Goal: Task Accomplishment & Management: Complete application form

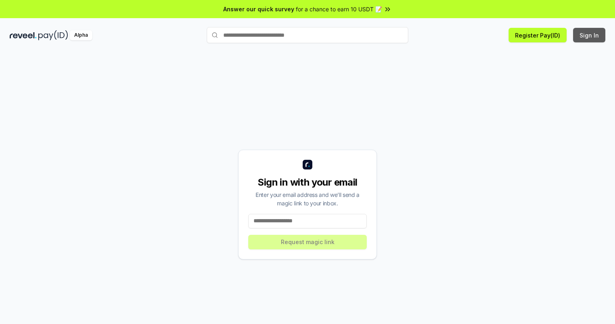
click at [590, 35] on button "Sign In" at bounding box center [589, 35] width 32 height 15
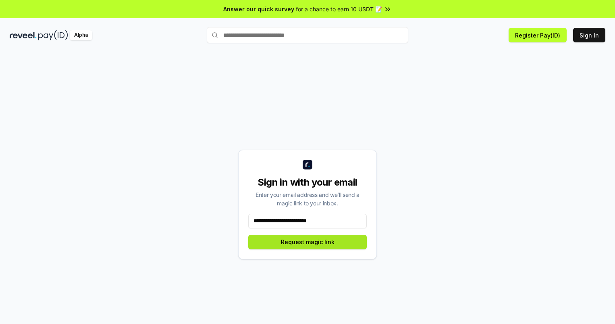
type input "**********"
click at [308, 241] on button "Request magic link" at bounding box center [307, 242] width 119 height 15
